Goal: Download file/media

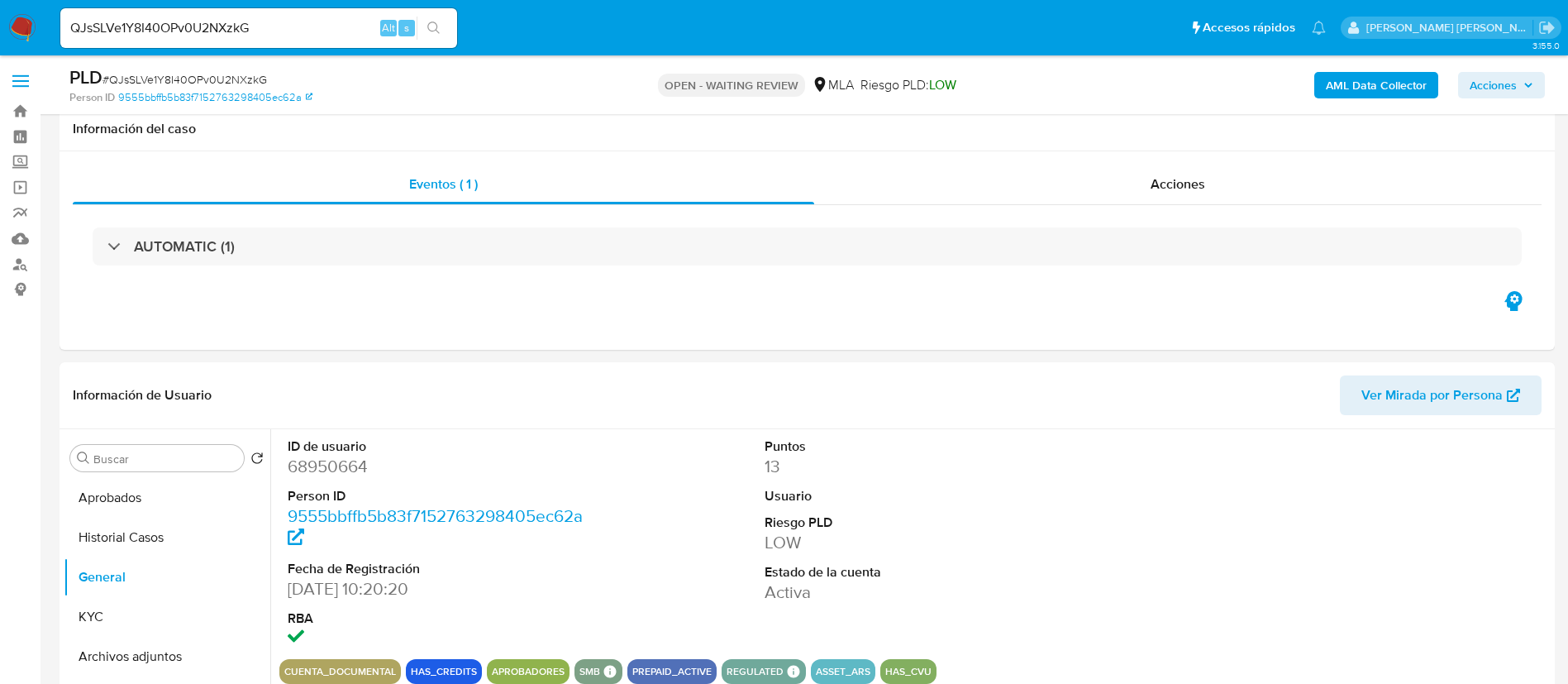
select select "10"
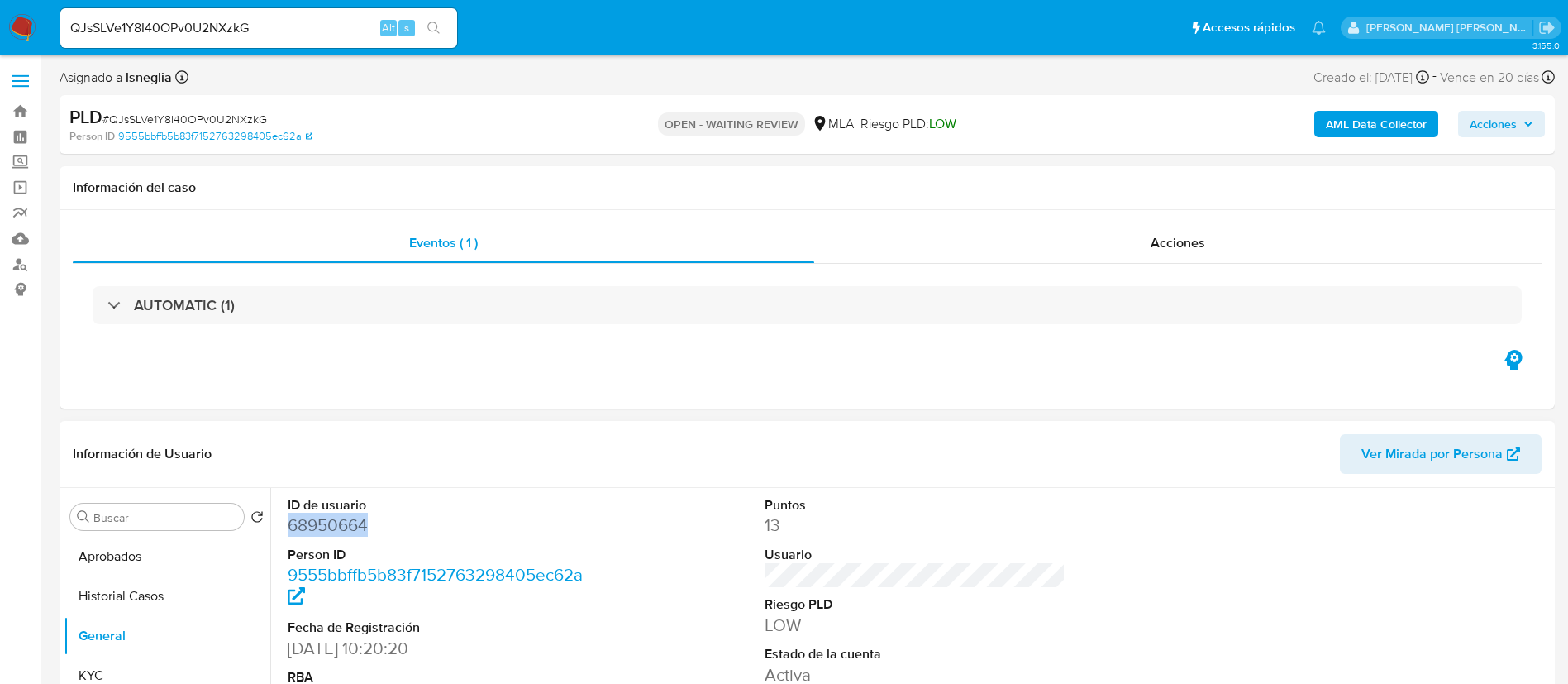
click at [338, 527] on dd "68950664" at bounding box center [438, 525] width 302 height 23
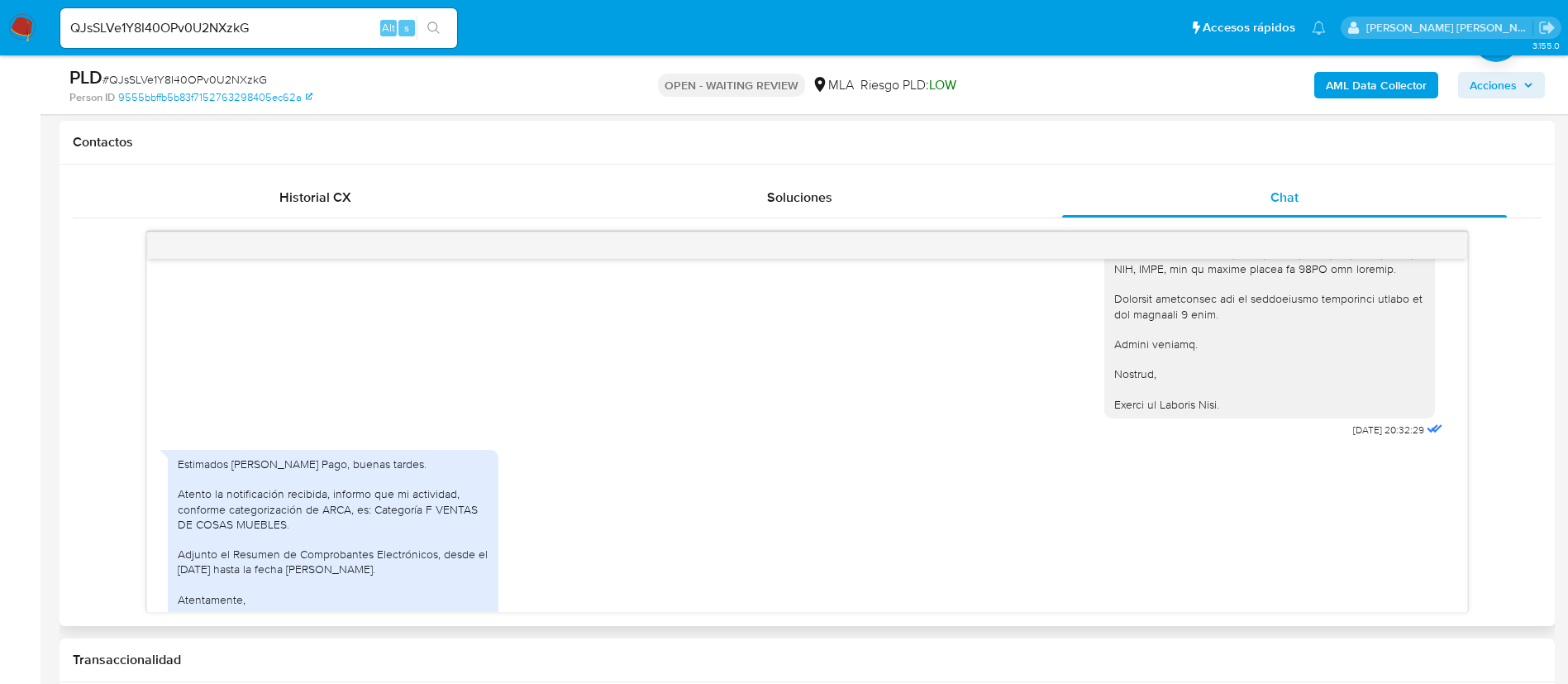
scroll to position [2340, 0]
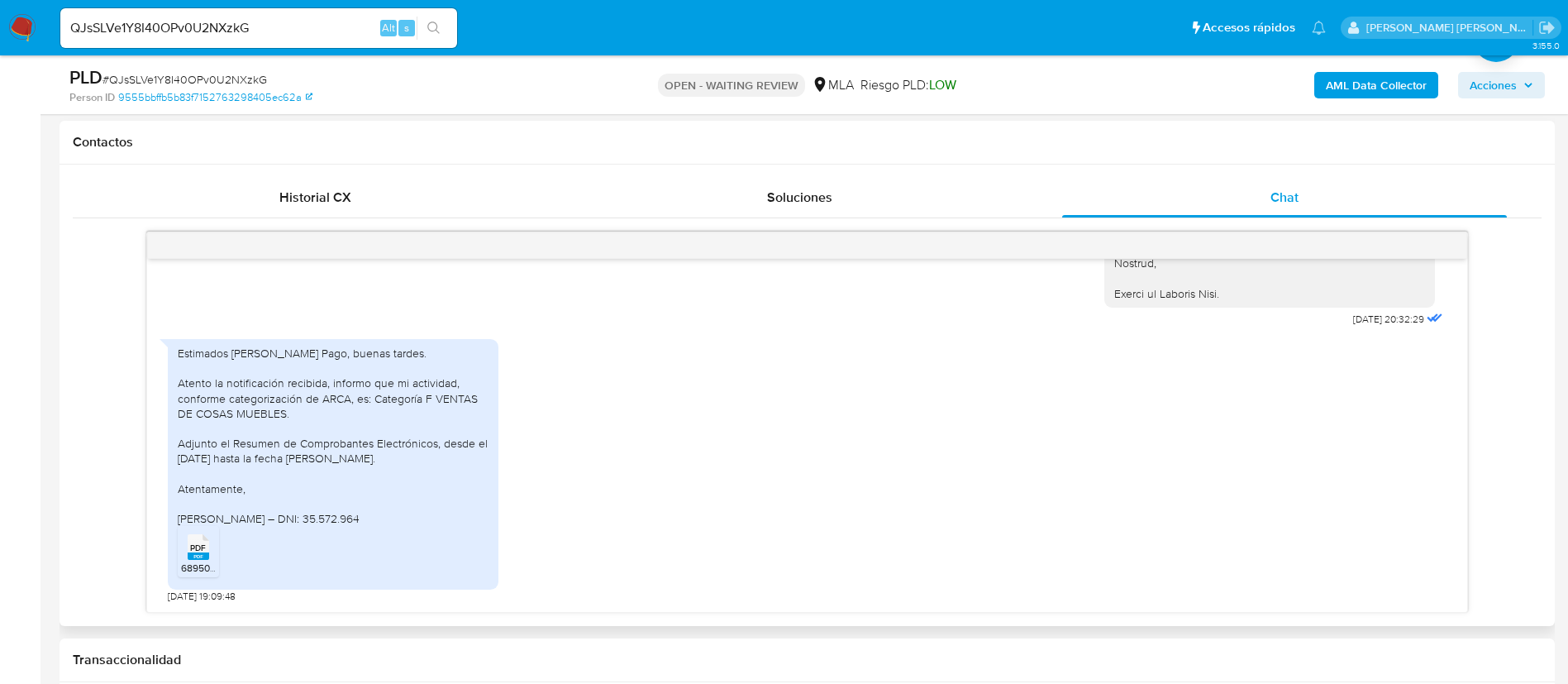
click at [203, 551] on span "PDF" at bounding box center [198, 548] width 16 height 10
click at [188, 553] on rect at bounding box center [199, 556] width 22 height 8
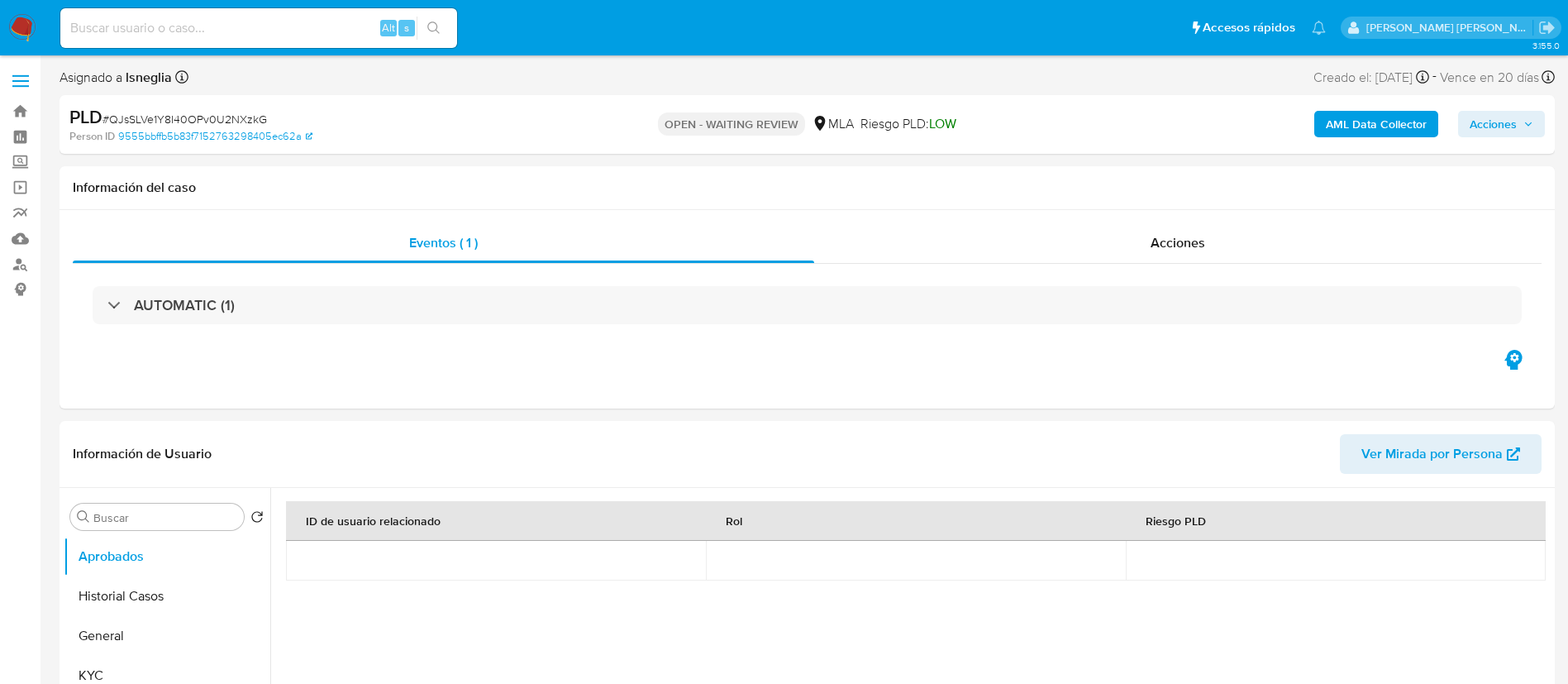
select select "10"
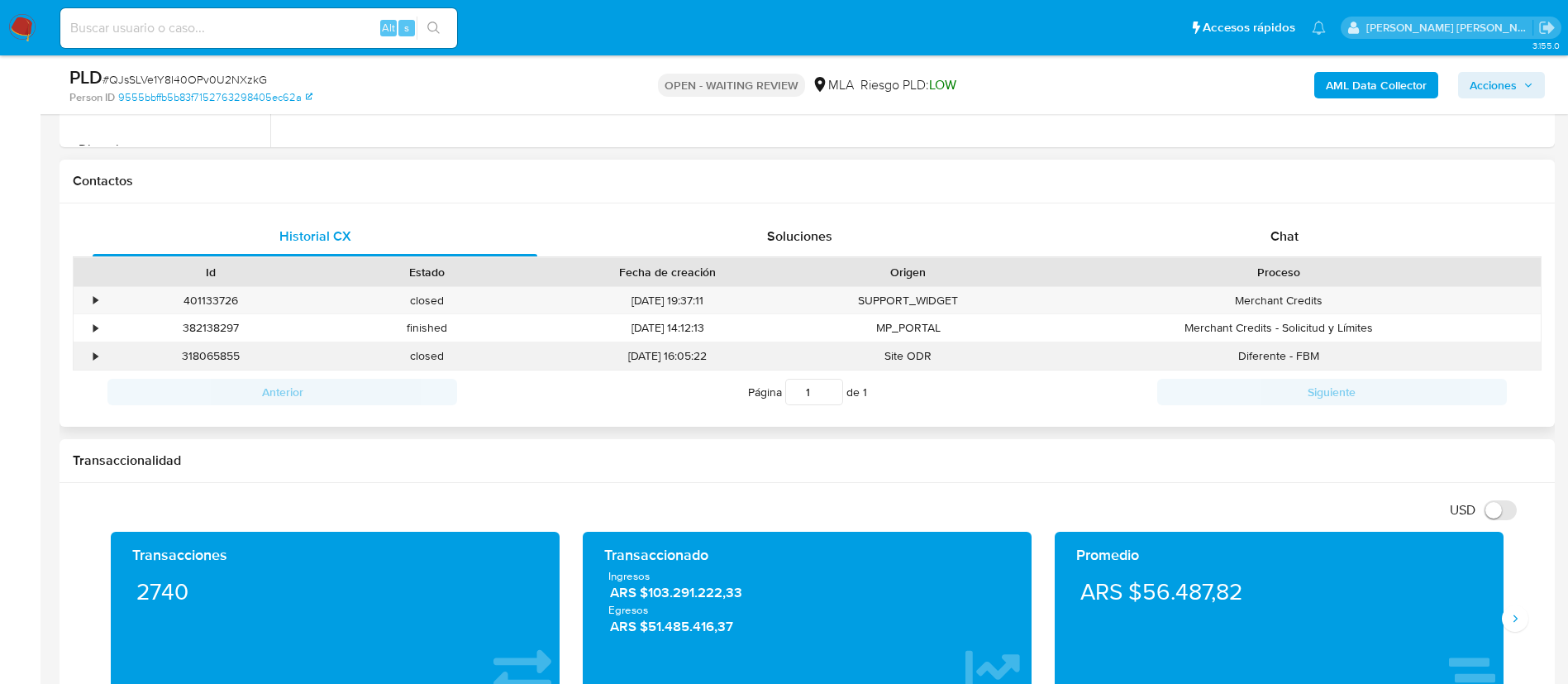
scroll to position [744, 0]
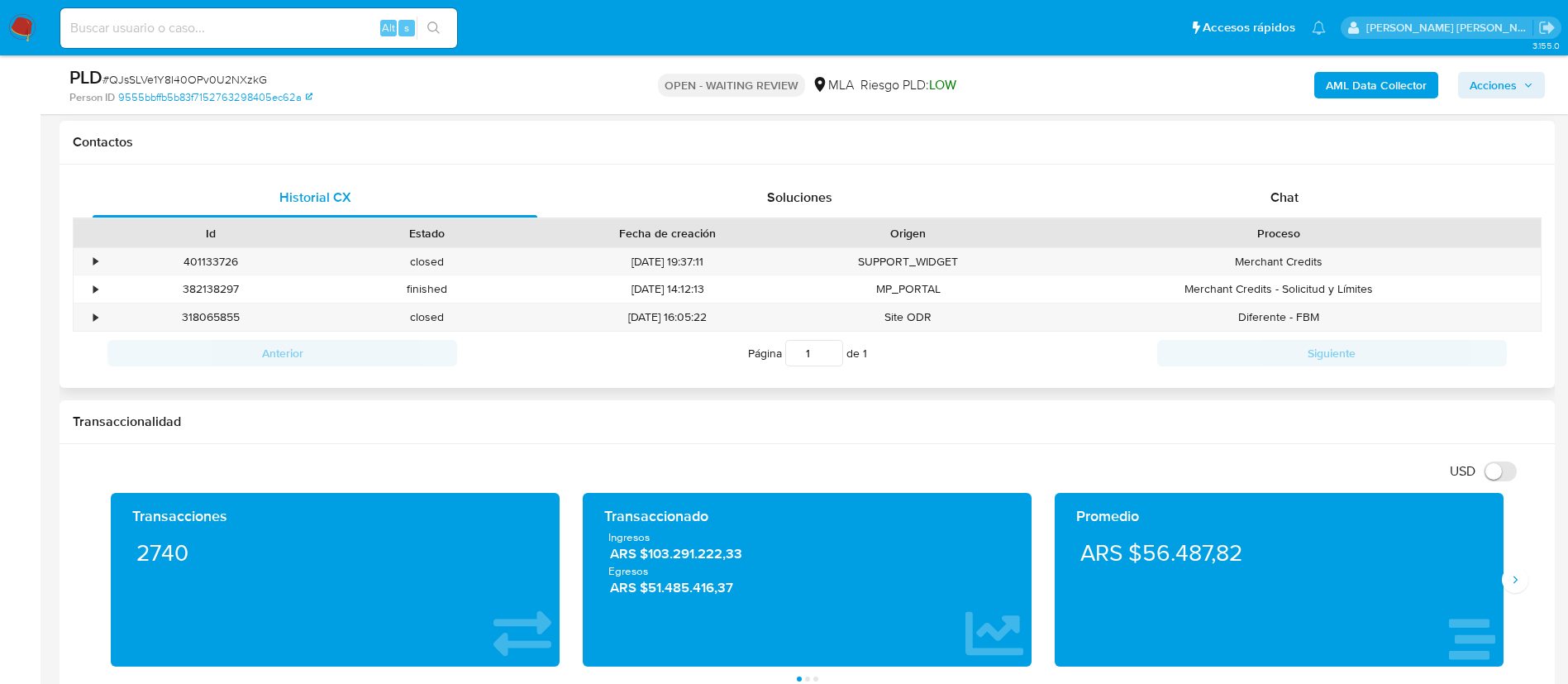
click at [1342, 176] on div "Historial CX Soluciones Chat Id Estado Fecha de creación Origen Proceso • 40113…" at bounding box center [807, 276] width 1495 height 224
click at [1310, 189] on div "Chat" at bounding box center [1285, 197] width 445 height 39
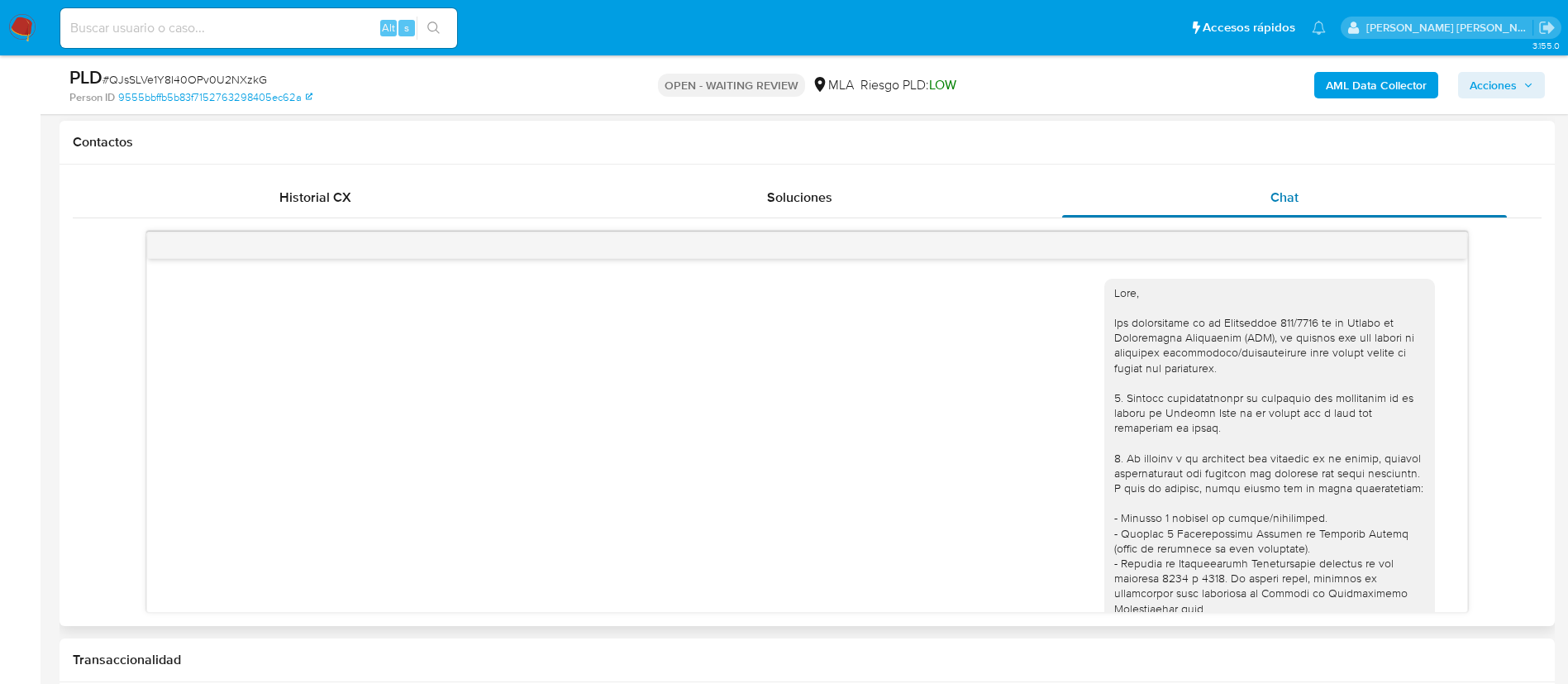
scroll to position [2340, 0]
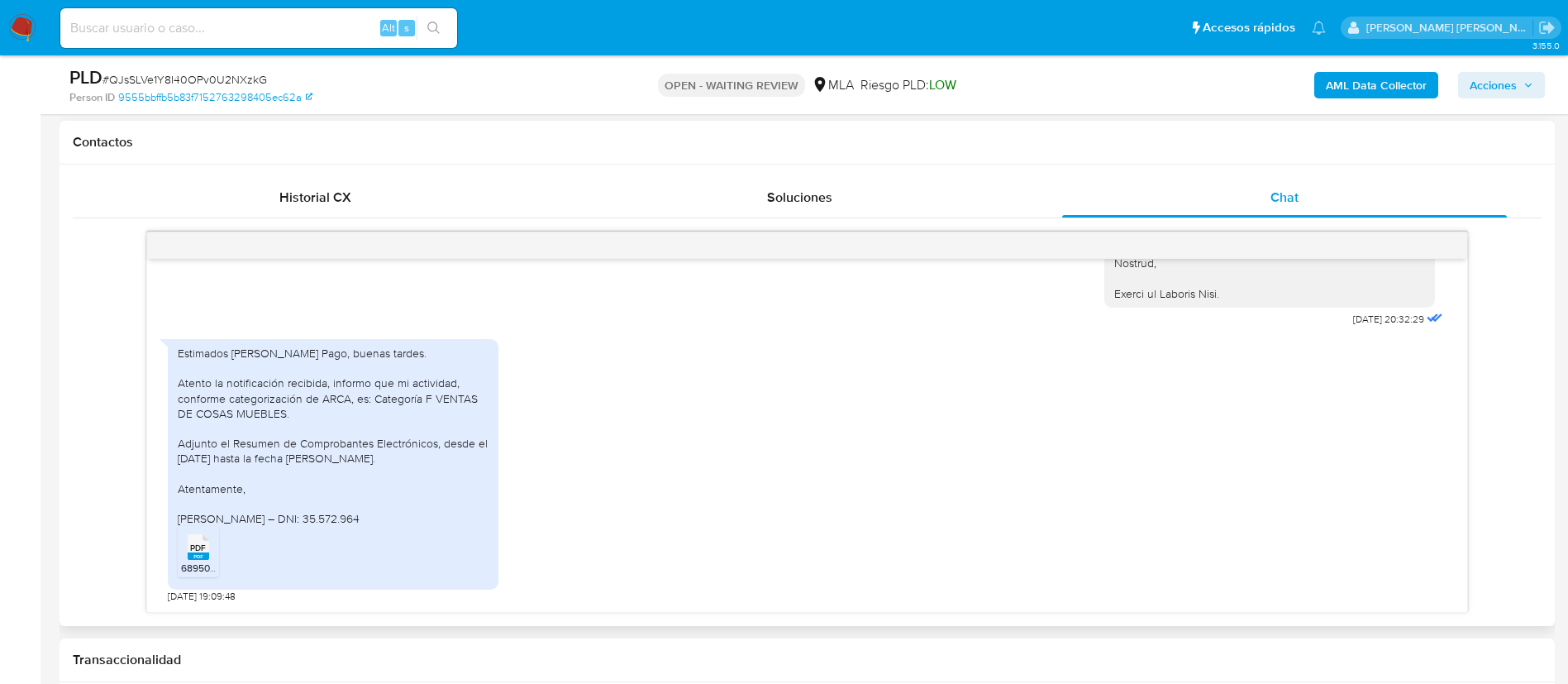
click at [216, 558] on li "PDF PDF 68950664_6a0b0d90-98c1-453b-bf46-75186bbd4175.pdf" at bounding box center [198, 551] width 41 height 52
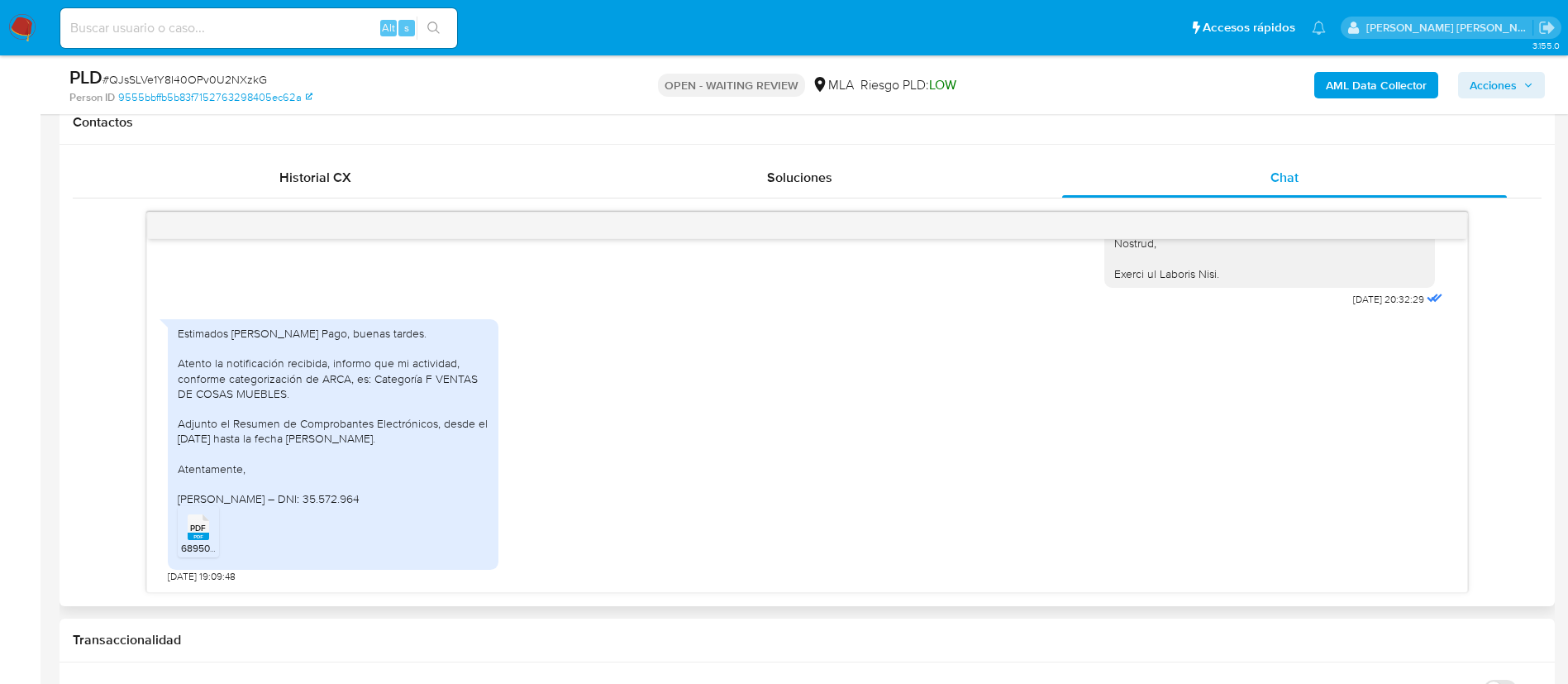
scroll to position [744, 0]
